Goal: Find specific page/section: Find specific page/section

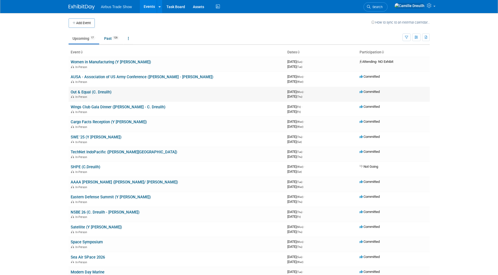
click at [96, 94] on link "Out & Equal (C. Dreuilh)" at bounding box center [91, 92] width 41 height 5
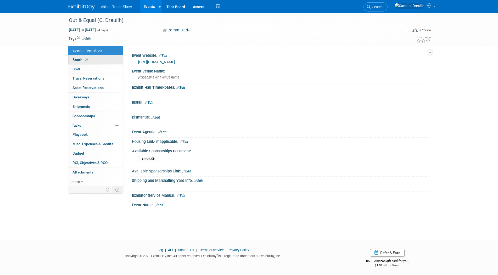
click at [110, 57] on link "Booth" at bounding box center [95, 59] width 54 height 9
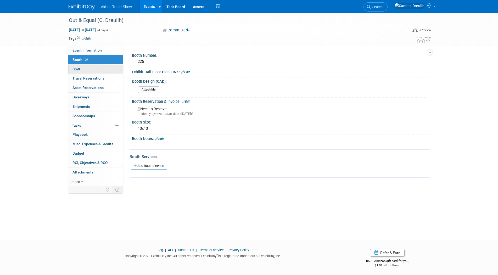
click at [106, 71] on link "0 Staff 0" at bounding box center [95, 69] width 54 height 9
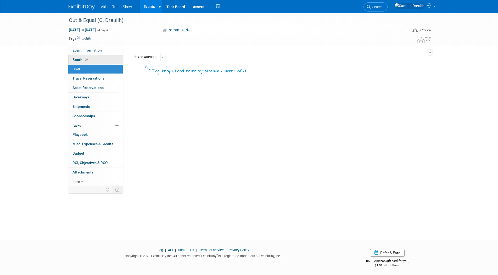
click at [75, 59] on span "Booth" at bounding box center [81, 60] width 16 height 4
